Goal: Information Seeking & Learning: Learn about a topic

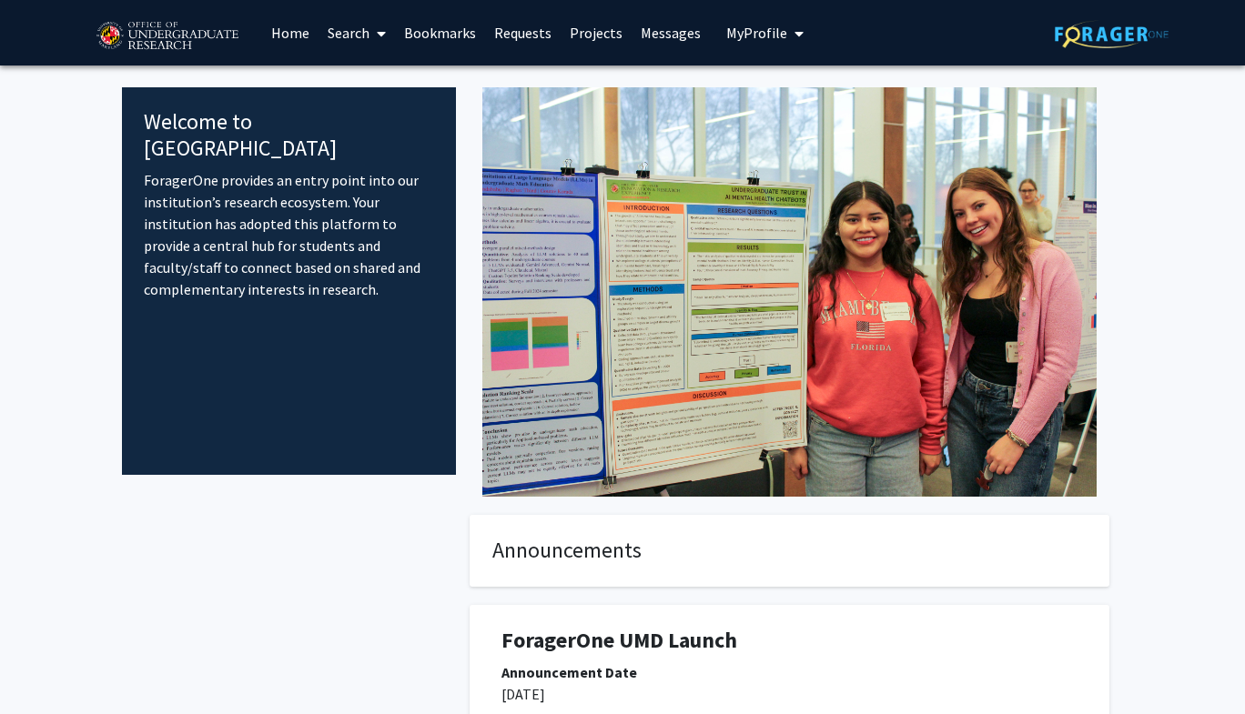
click at [597, 28] on link "Projects" at bounding box center [595, 33] width 71 height 64
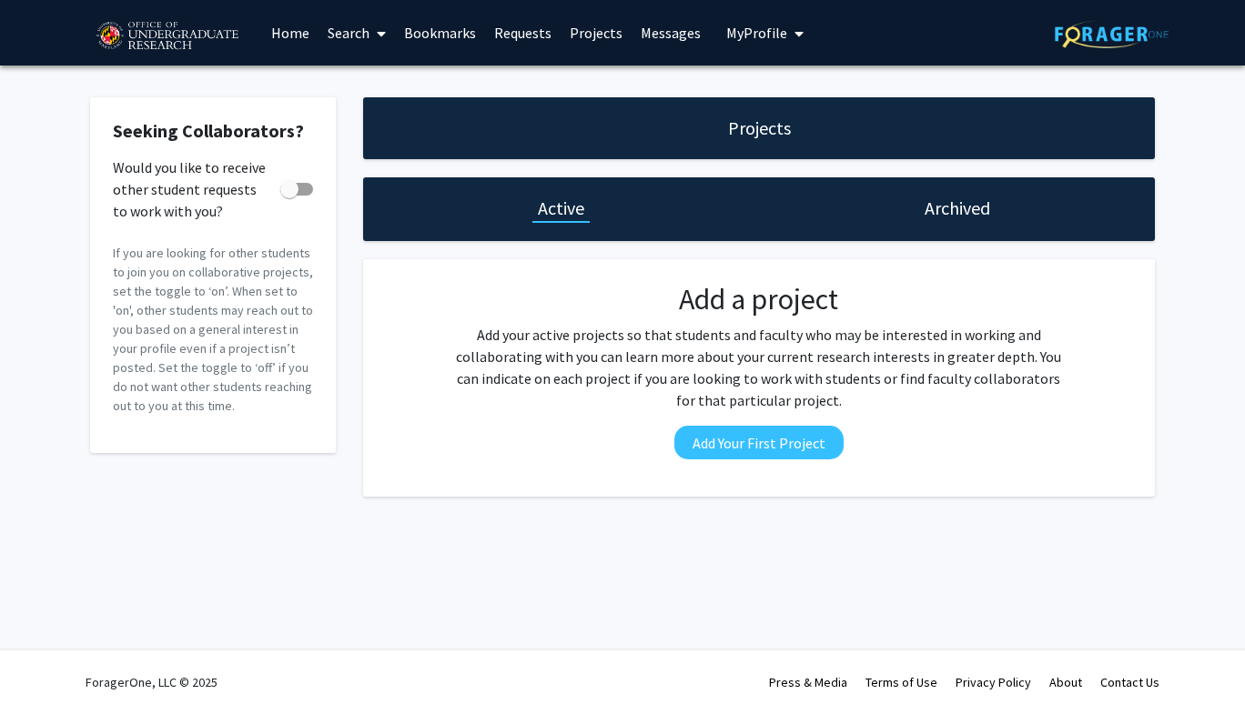
click at [599, 33] on link "Projects" at bounding box center [595, 33] width 71 height 64
click at [290, 34] on link "Home" at bounding box center [290, 33] width 56 height 64
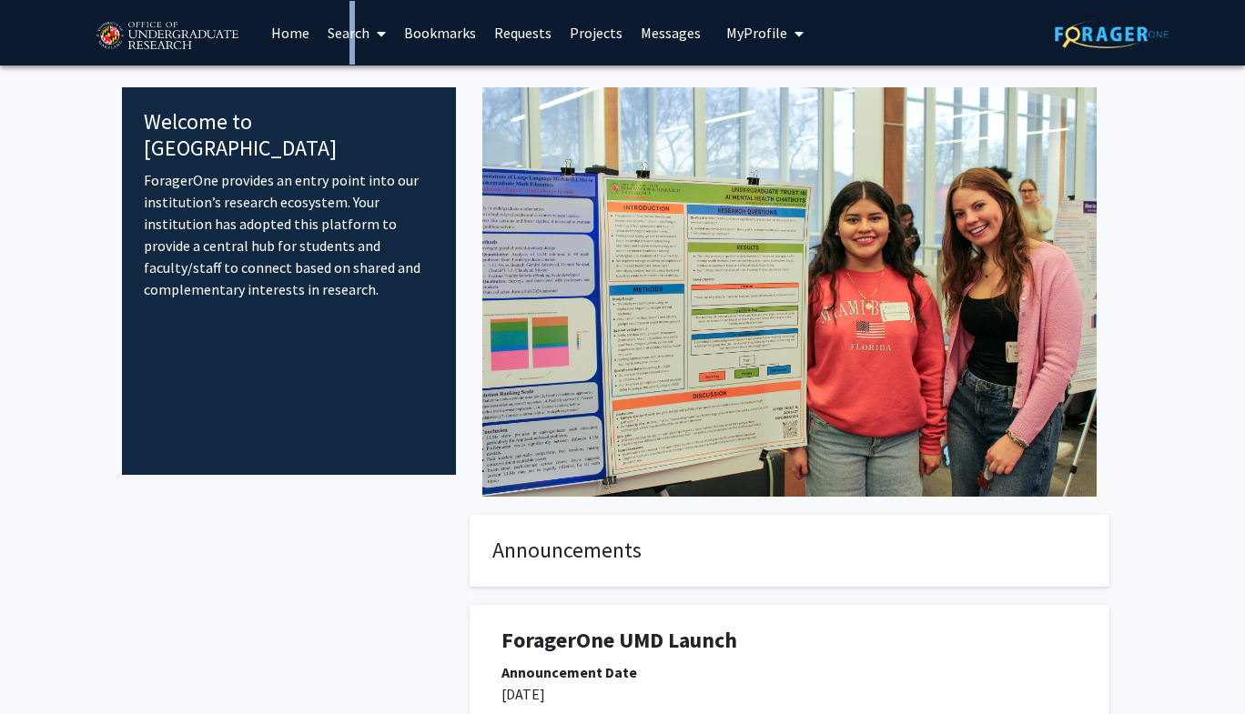
click at [345, 36] on link "Search" at bounding box center [356, 33] width 76 height 64
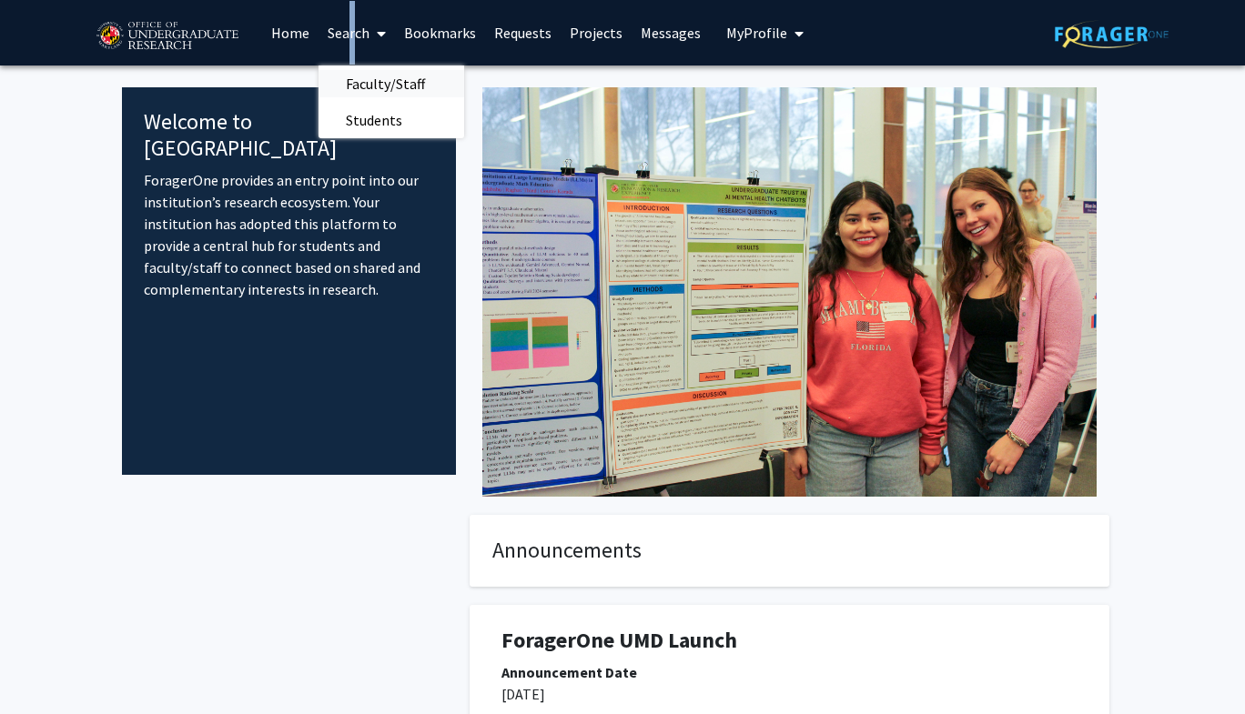
click at [387, 76] on span "Faculty/Staff" at bounding box center [385, 84] width 134 height 36
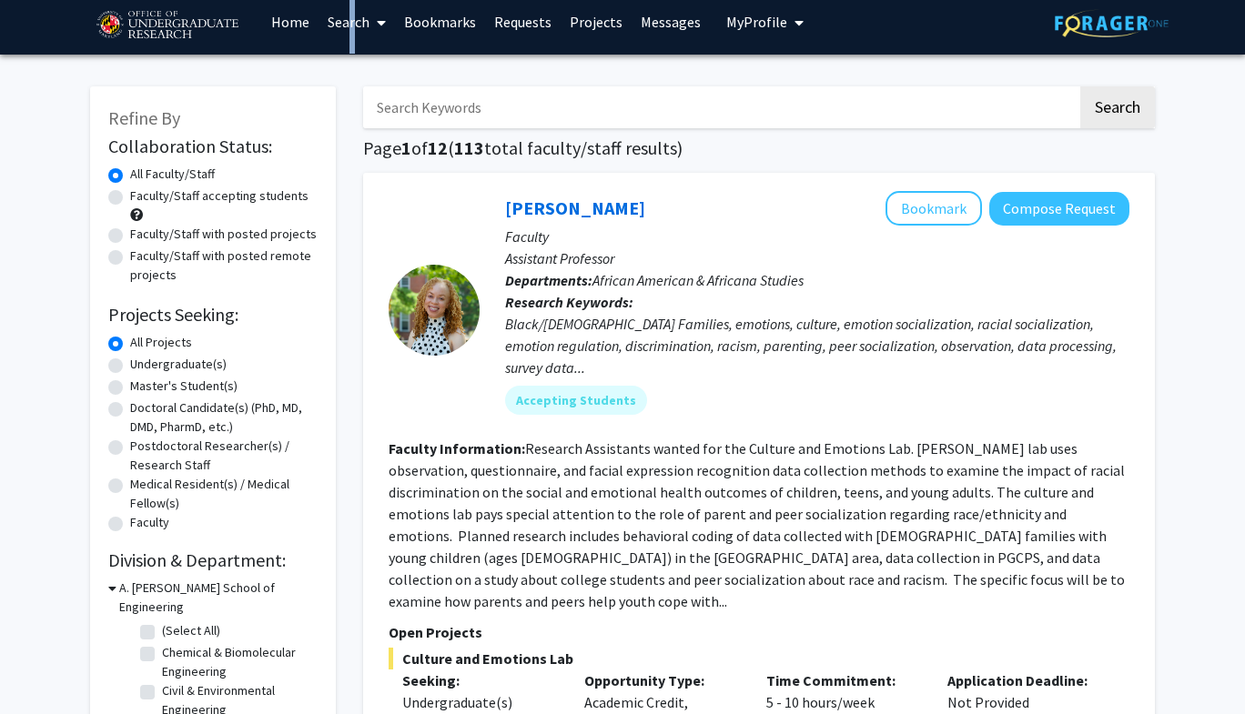
scroll to position [14, 0]
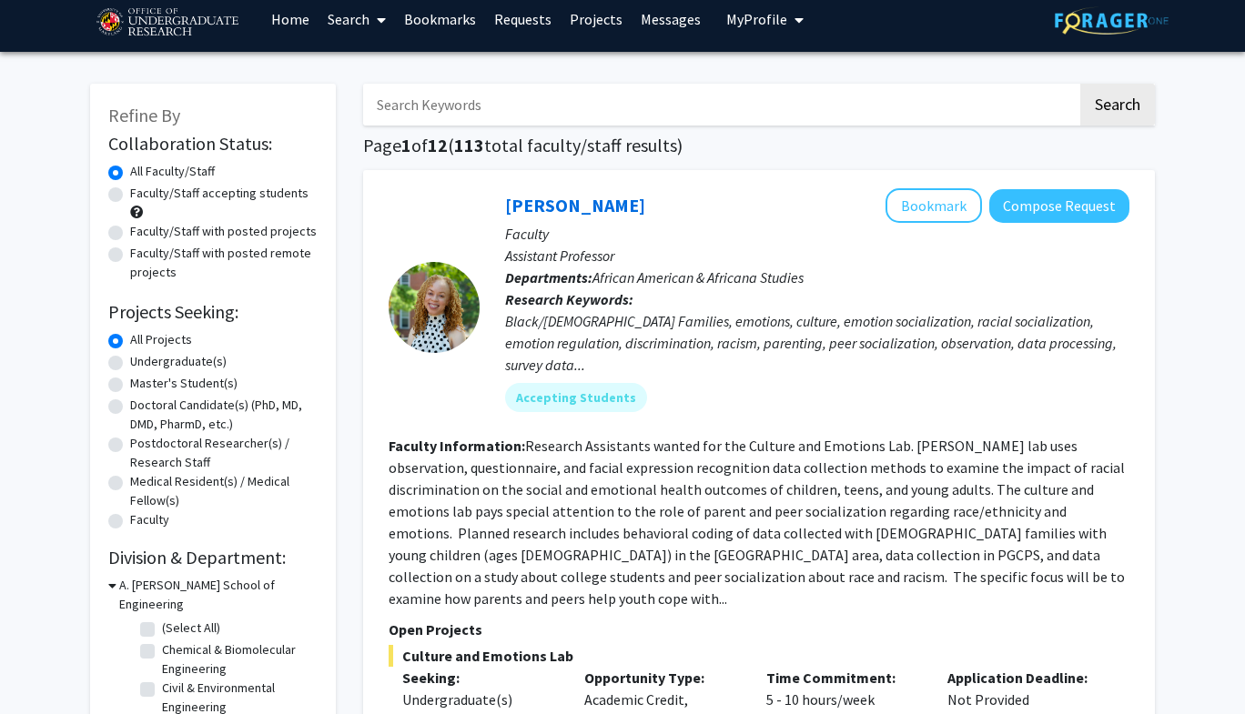
click at [130, 197] on label "Faculty/Staff accepting students" at bounding box center [219, 193] width 178 height 19
click at [130, 196] on input "Faculty/Staff accepting students" at bounding box center [136, 190] width 12 height 12
radio input "true"
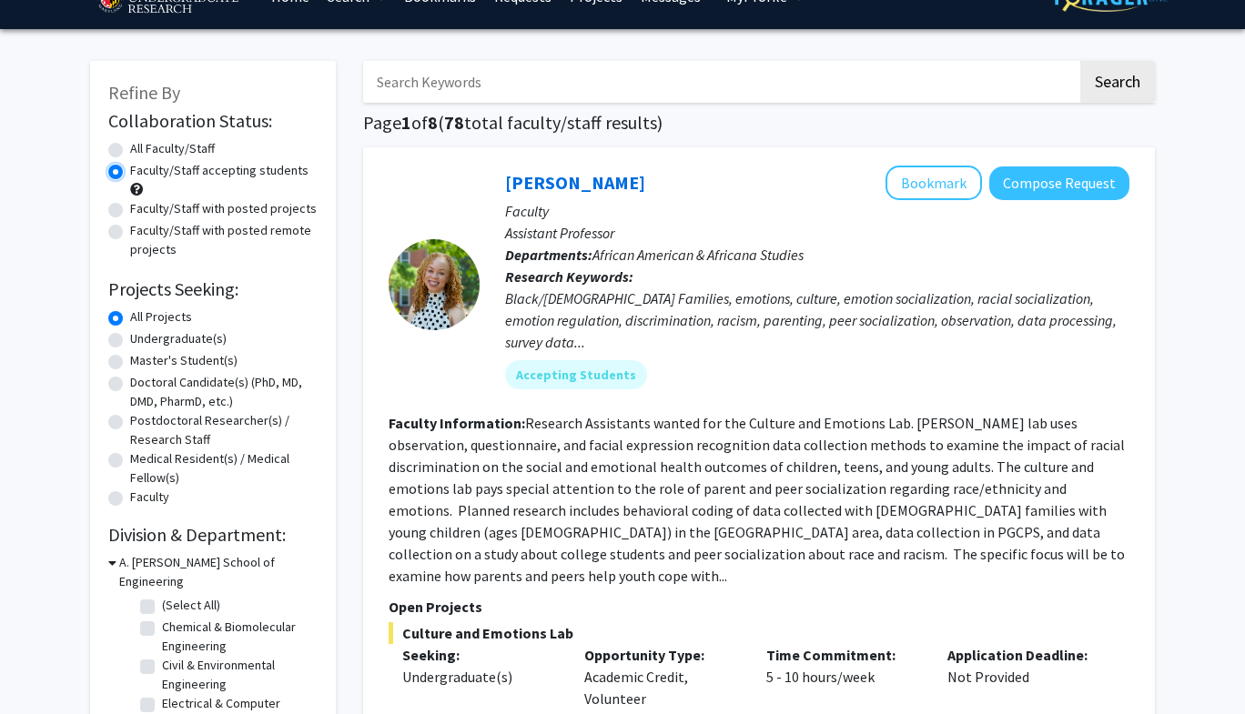
scroll to position [44, 0]
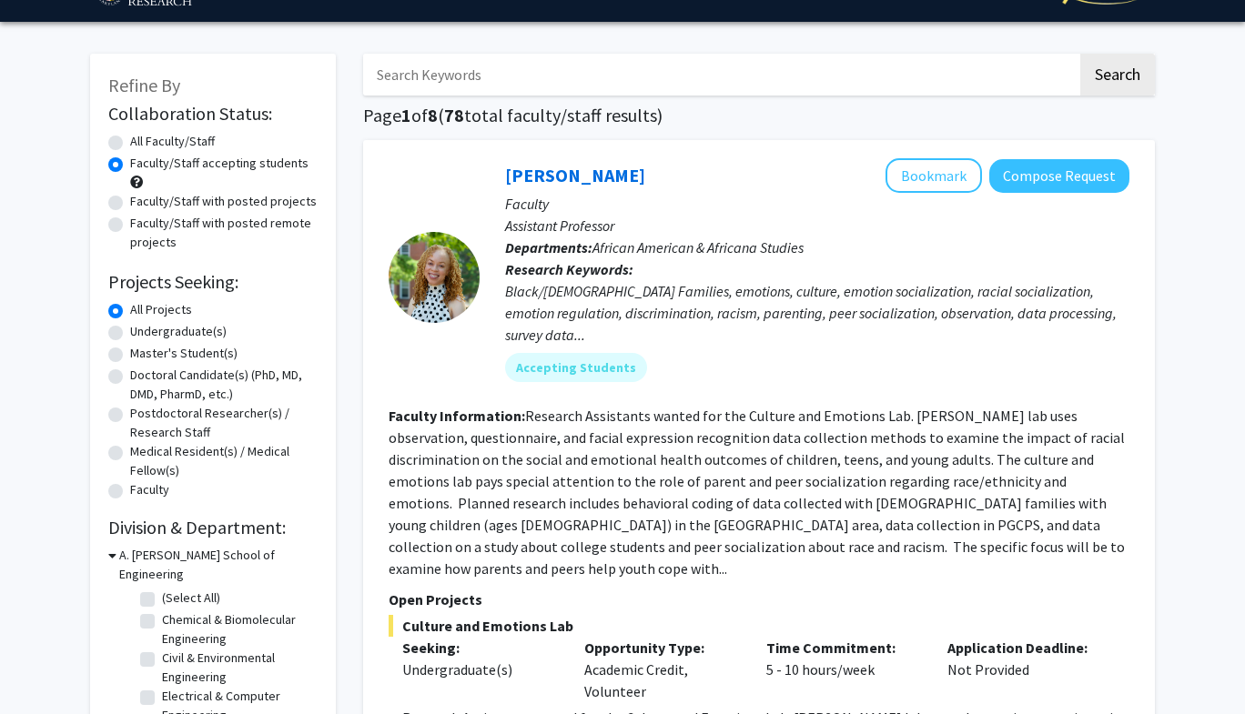
click at [130, 335] on label "Undergraduate(s)" at bounding box center [178, 331] width 96 height 19
click at [130, 334] on input "Undergraduate(s)" at bounding box center [136, 328] width 12 height 12
radio input "true"
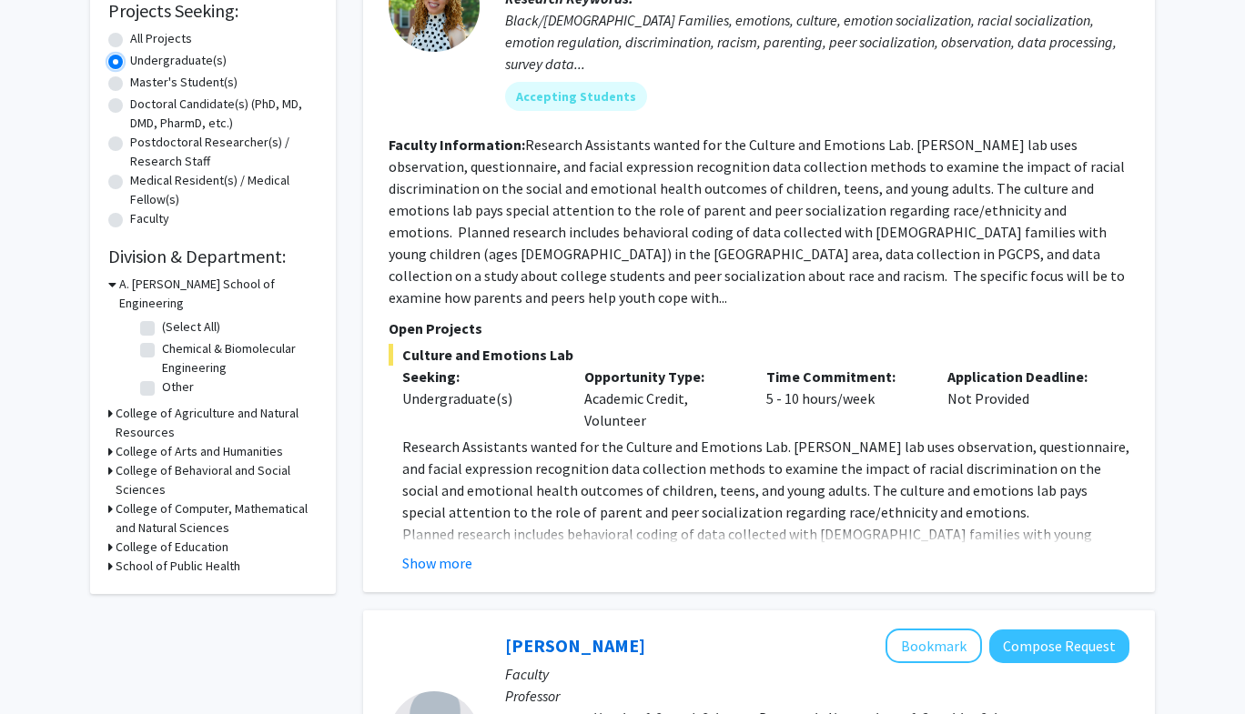
scroll to position [317, 0]
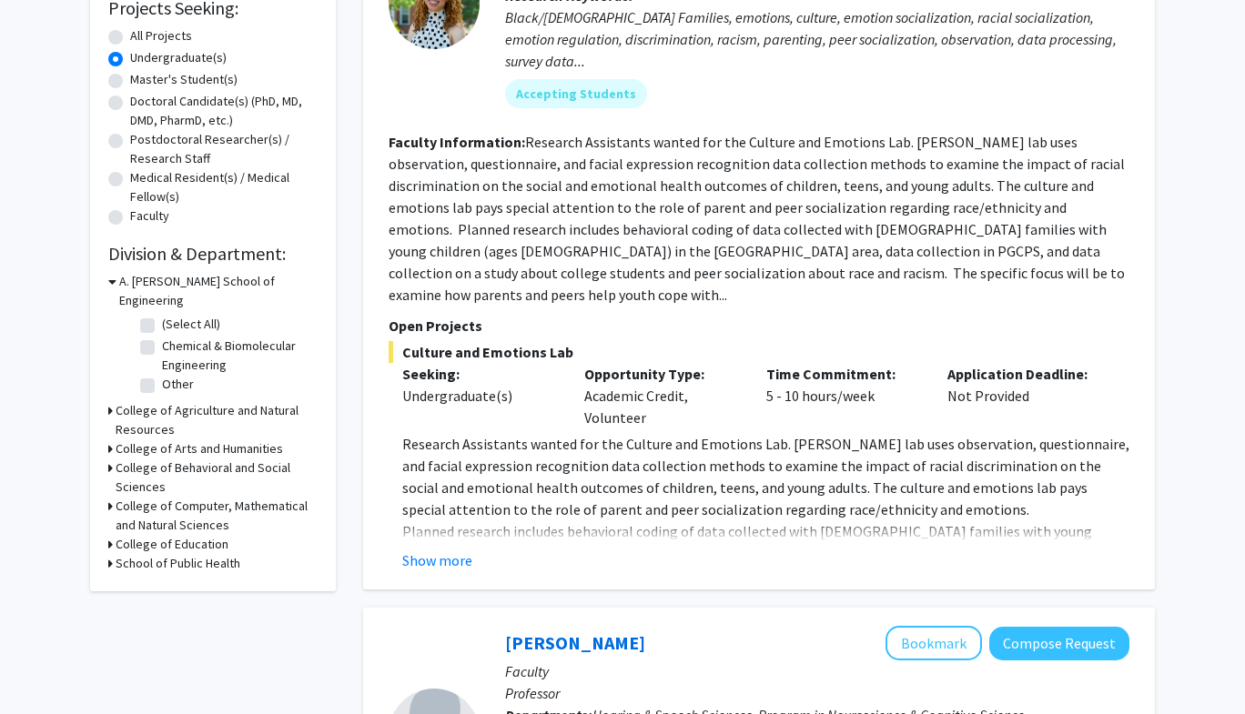
click at [108, 401] on icon at bounding box center [110, 410] width 5 height 19
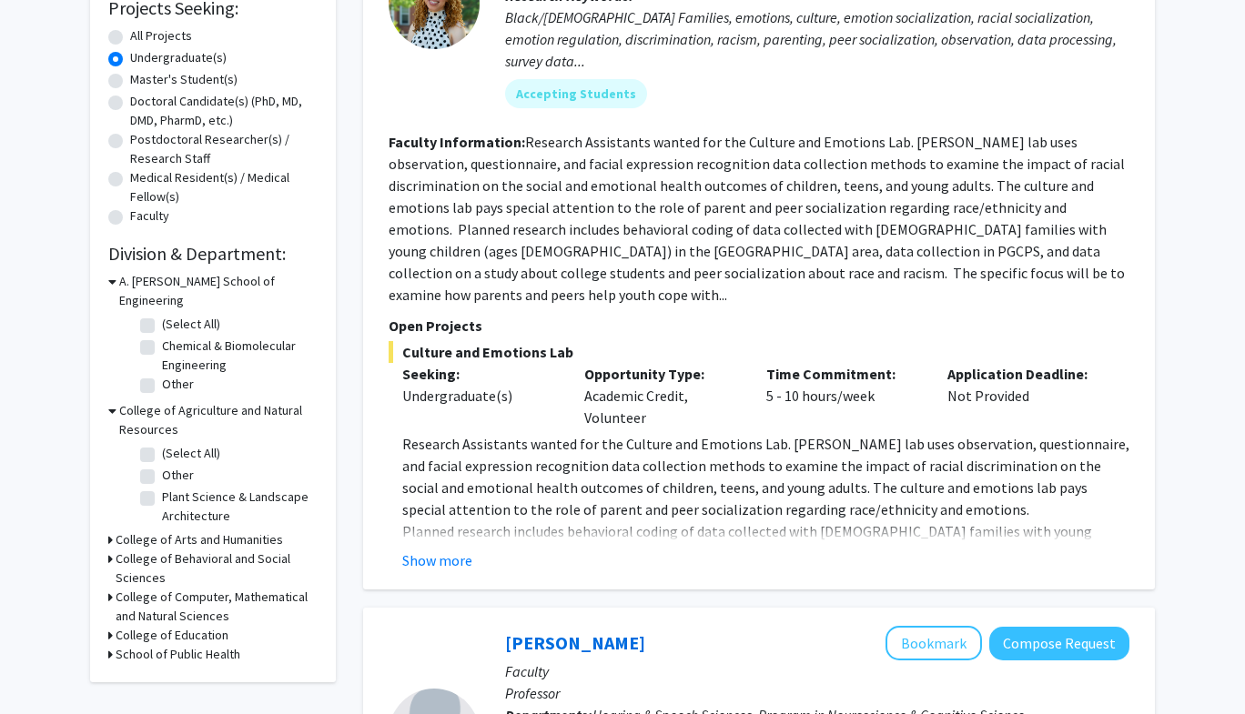
click at [108, 530] on icon at bounding box center [110, 539] width 5 height 19
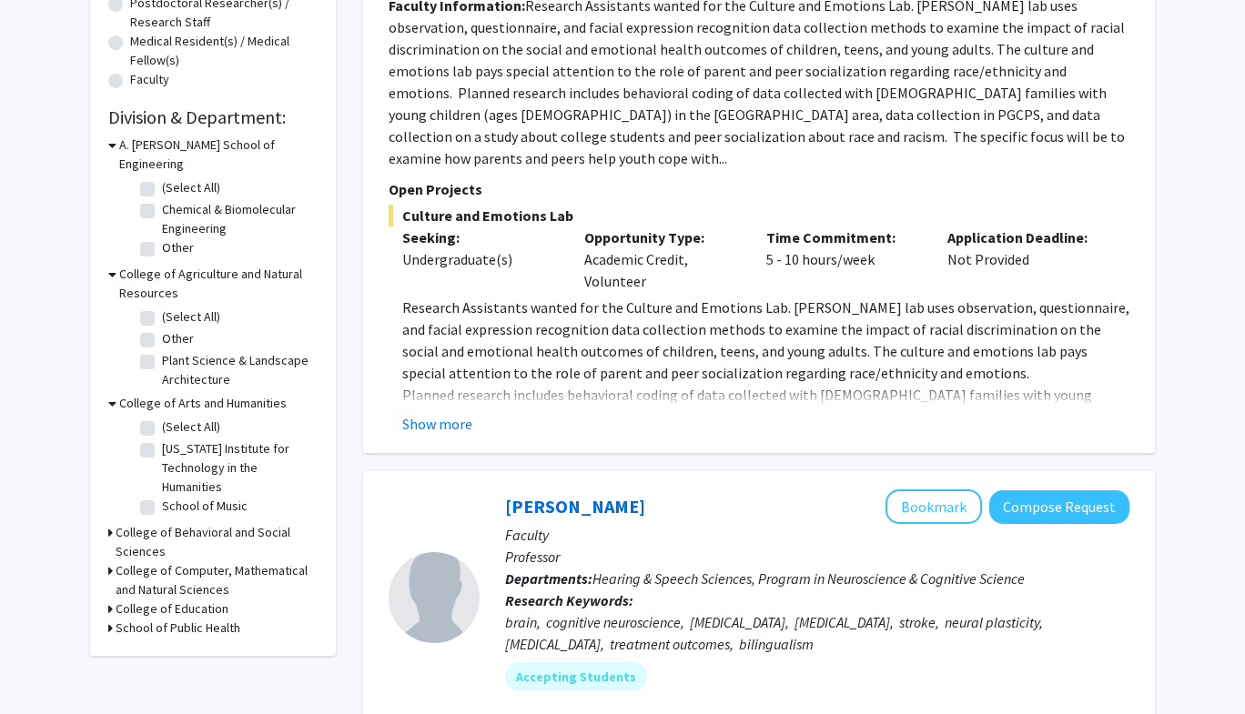
scroll to position [468, 0]
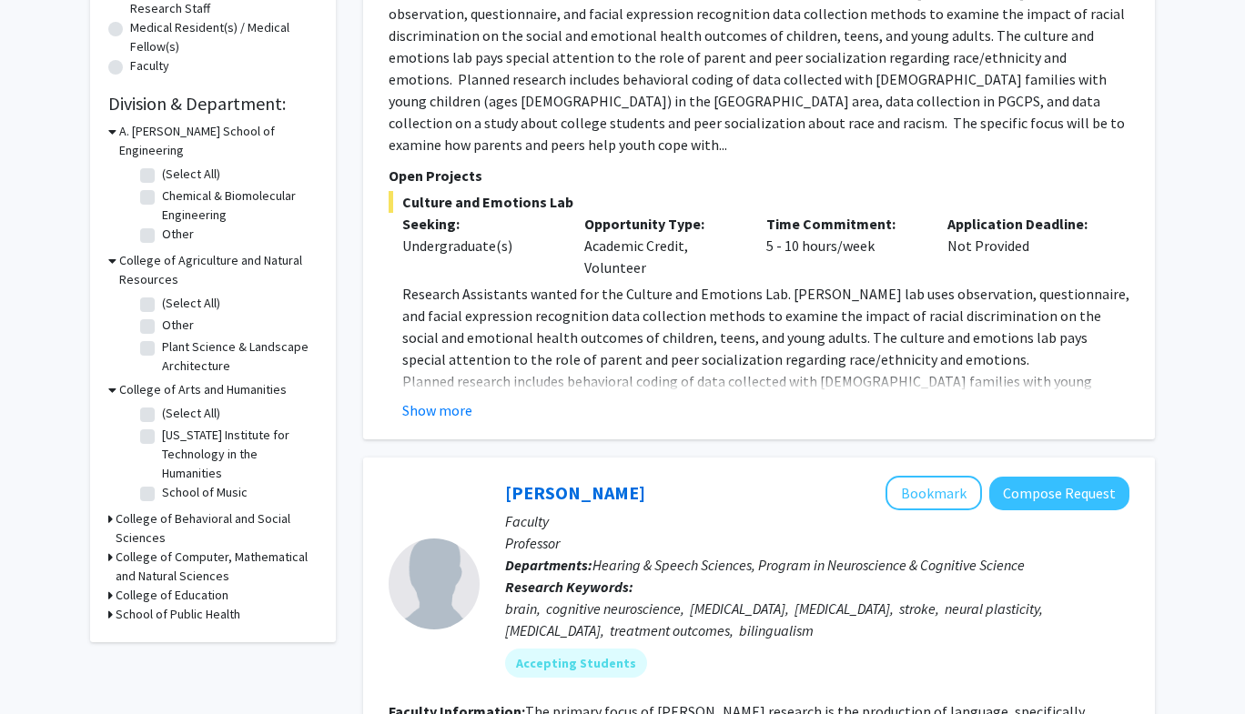
click at [110, 509] on icon at bounding box center [110, 518] width 5 height 19
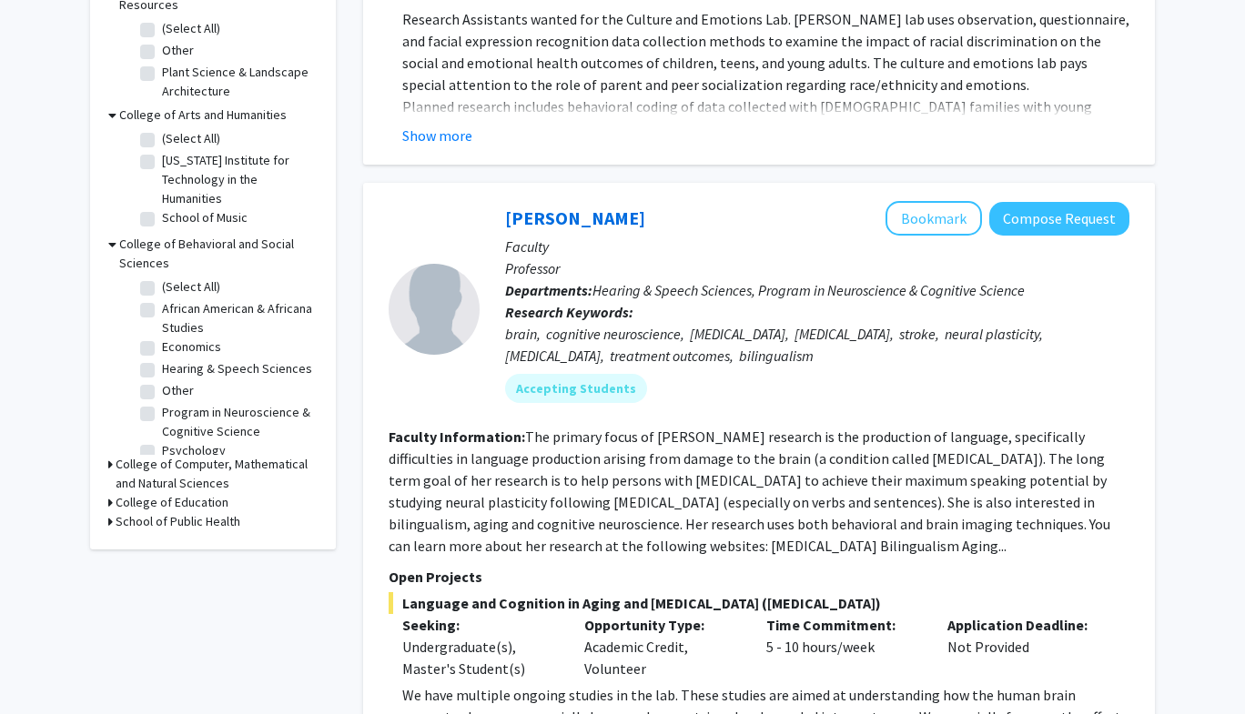
scroll to position [778, 0]
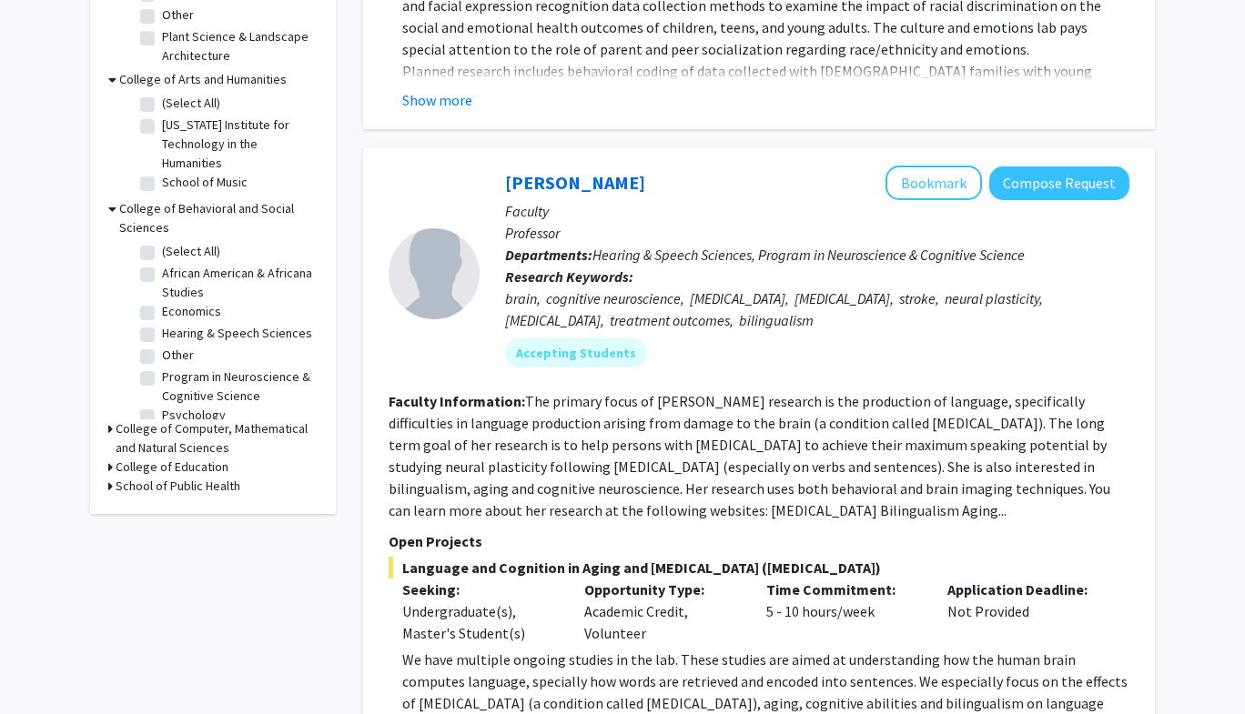
click at [108, 419] on icon at bounding box center [110, 428] width 5 height 19
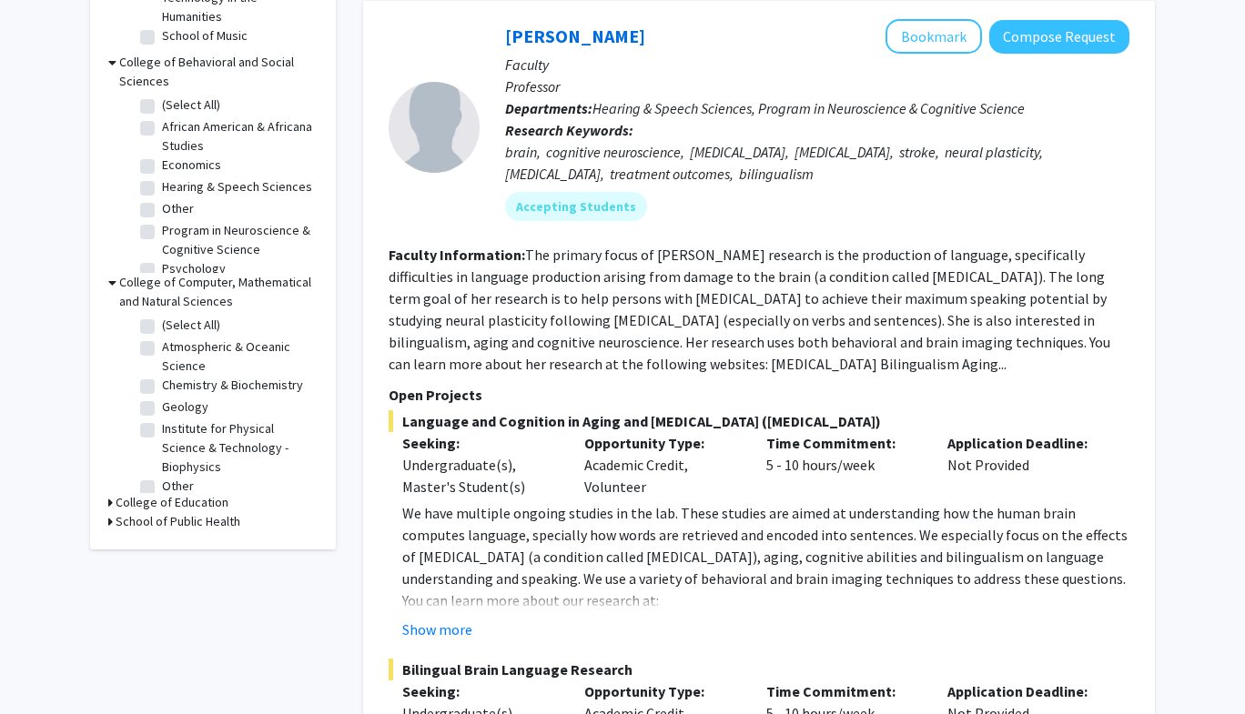
scroll to position [929, 0]
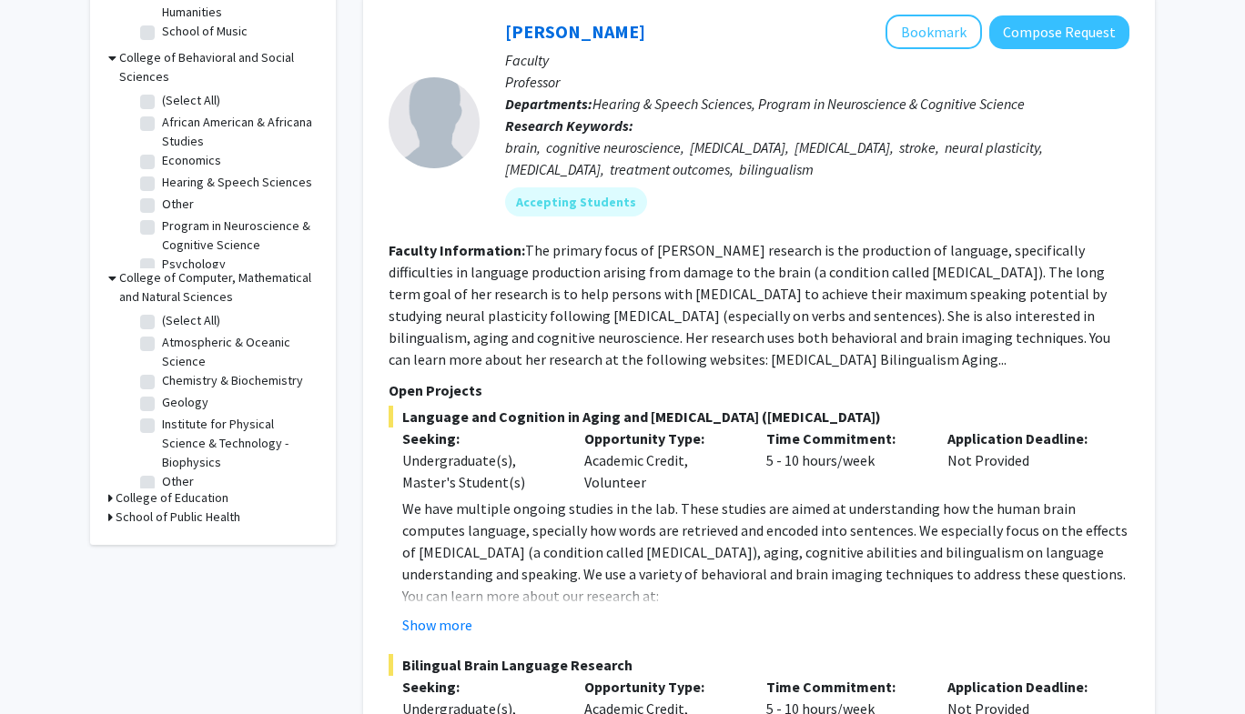
click at [111, 489] on icon at bounding box center [110, 498] width 5 height 19
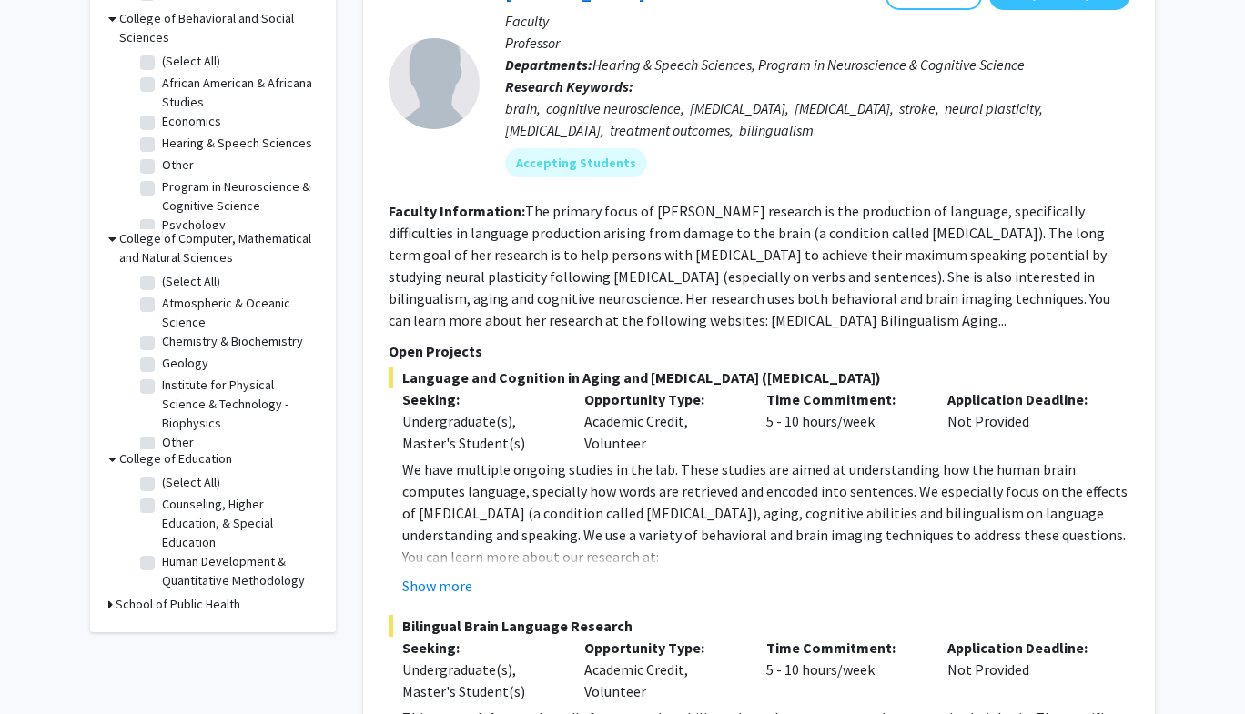
scroll to position [972, 0]
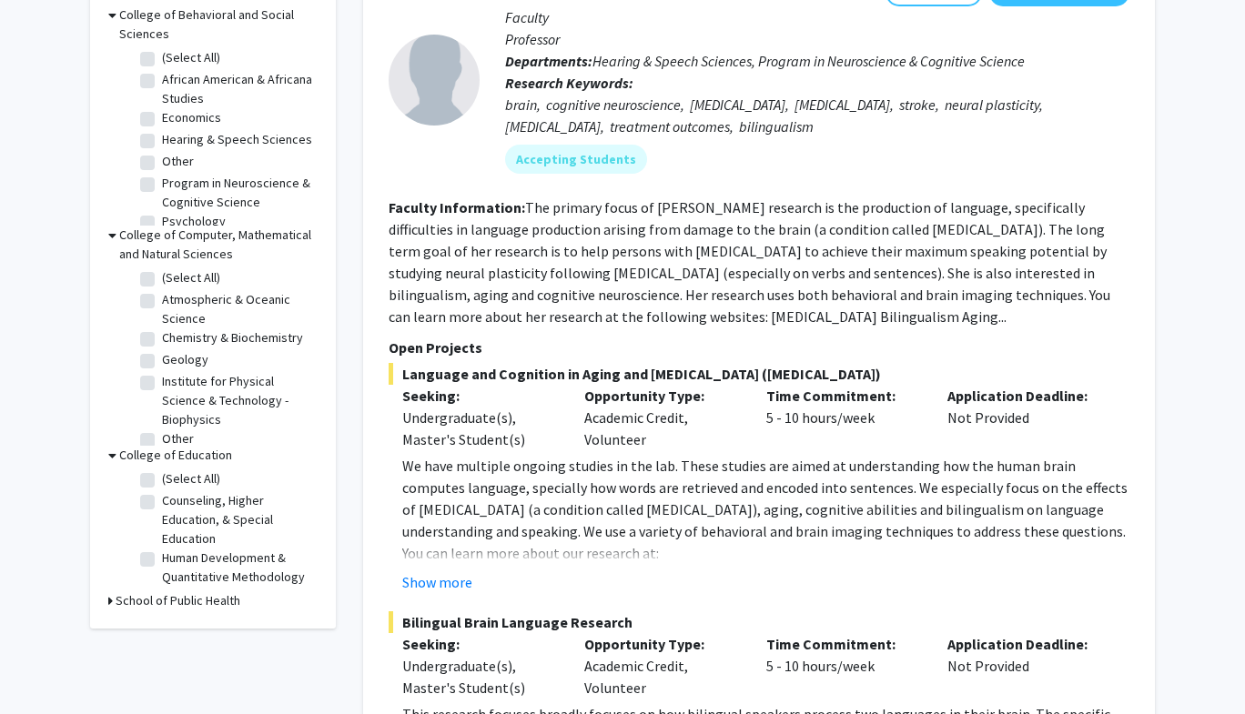
click at [109, 591] on icon at bounding box center [110, 600] width 5 height 19
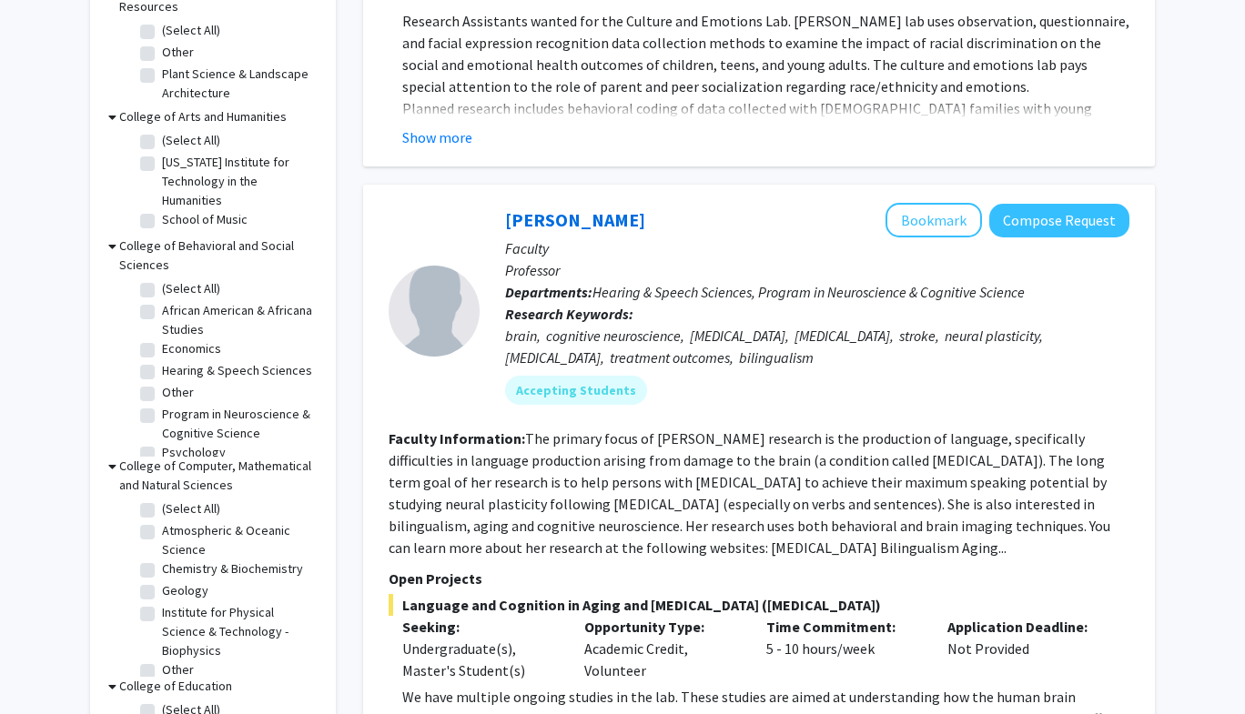
scroll to position [13, 0]
